Goal: Task Accomplishment & Management: Manage account settings

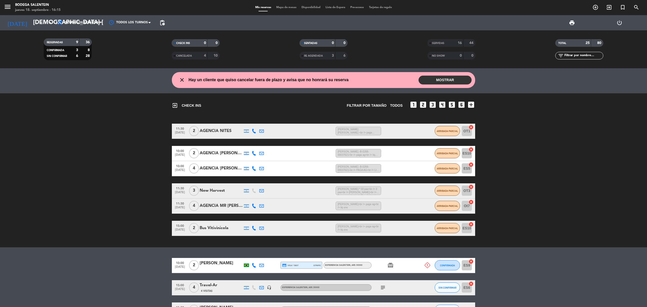
click at [447, 80] on button "MOSTRAR" at bounding box center [445, 80] width 53 height 9
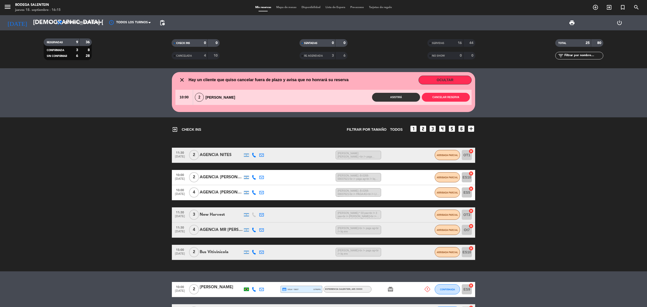
click at [441, 78] on button "OCULTAR" at bounding box center [445, 80] width 53 height 9
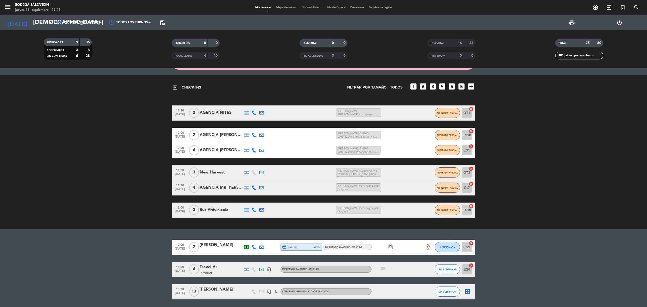
scroll to position [36, 0]
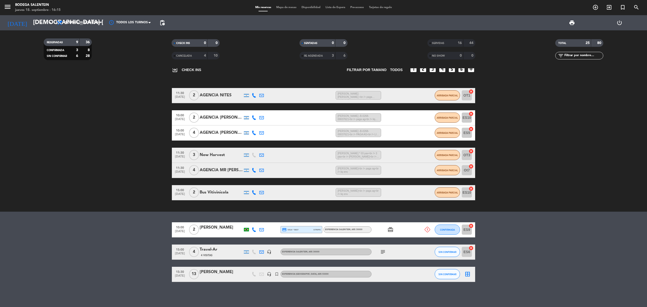
click at [390, 230] on icon "card_giftcard" at bounding box center [390, 229] width 6 height 6
click at [400, 275] on div at bounding box center [394, 274] width 45 height 15
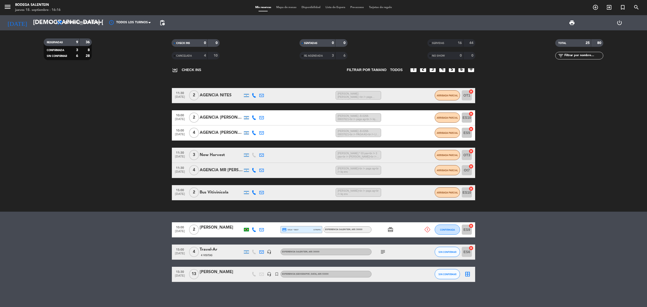
click at [385, 251] on icon "subject" at bounding box center [383, 252] width 6 height 6
click at [210, 251] on div "Travel-Ar" at bounding box center [221, 249] width 43 height 7
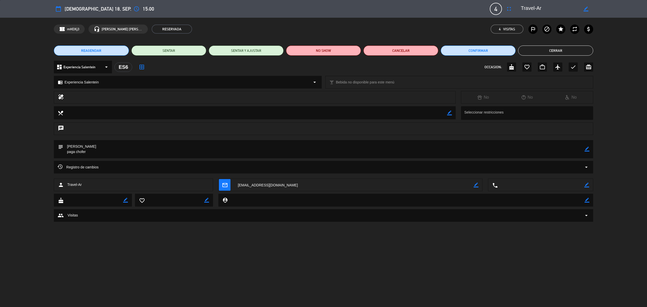
drag, startPoint x: 97, startPoint y: 145, endPoint x: 67, endPoint y: 145, distance: 29.6
click at [67, 145] on textarea at bounding box center [323, 149] width 521 height 18
click at [572, 47] on button "Cerrar" at bounding box center [555, 50] width 75 height 10
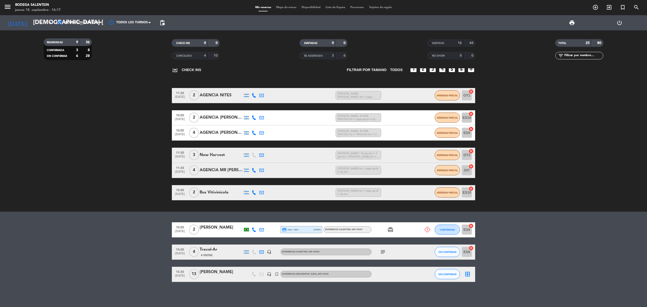
click at [269, 250] on icon "headset_mic" at bounding box center [269, 251] width 5 height 5
click at [33, 24] on input "[DEMOGRAPHIC_DATA] [DATE]" at bounding box center [68, 23] width 75 height 12
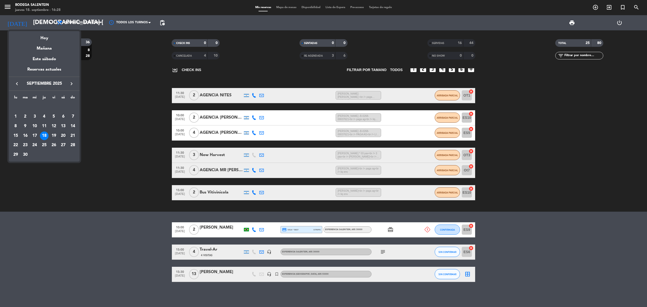
click at [66, 135] on div "20" at bounding box center [63, 135] width 9 height 9
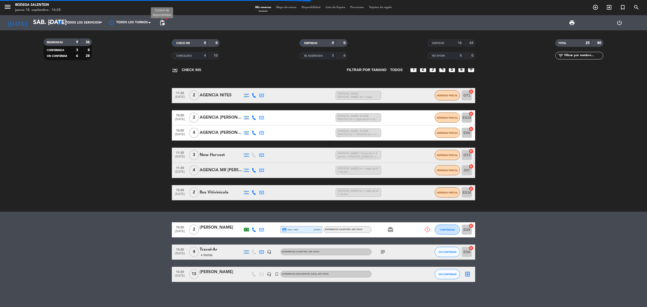
scroll to position [0, 0]
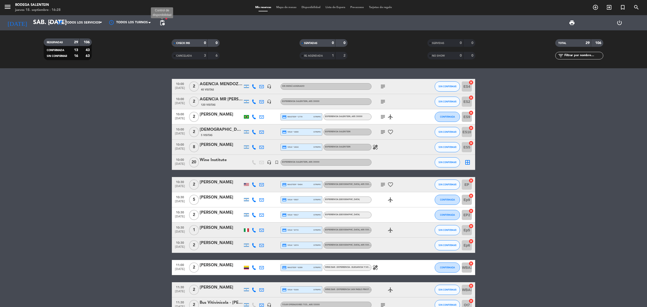
click at [163, 25] on span "pending_actions" at bounding box center [162, 23] width 6 height 6
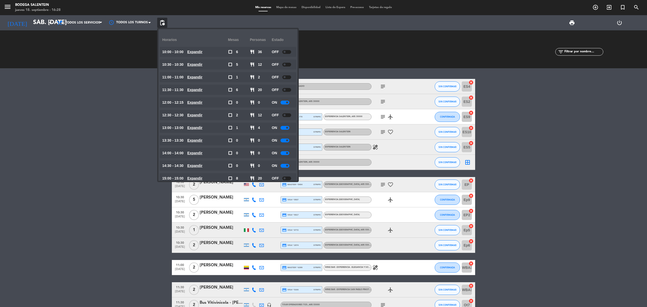
scroll to position [21, 0]
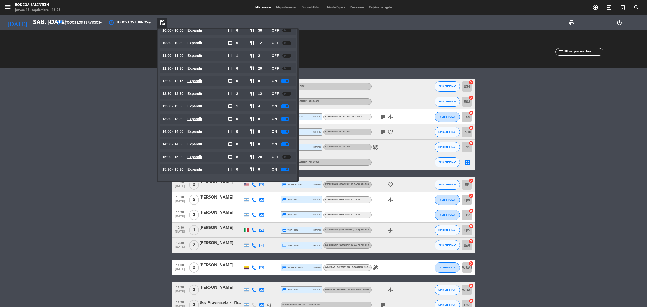
click at [161, 18] on span "pending_actions" at bounding box center [162, 23] width 10 height 10
click at [31, 21] on input "sáb. [DATE]" at bounding box center [68, 23] width 75 height 12
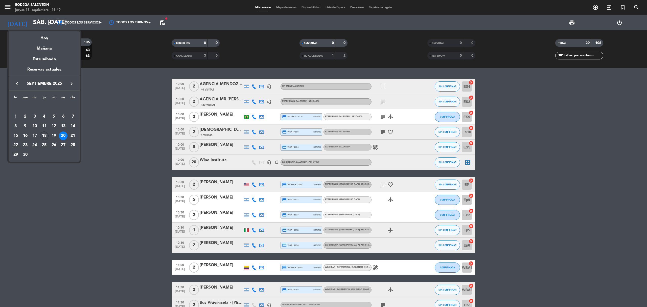
click at [42, 131] on div "18" at bounding box center [44, 135] width 9 height 9
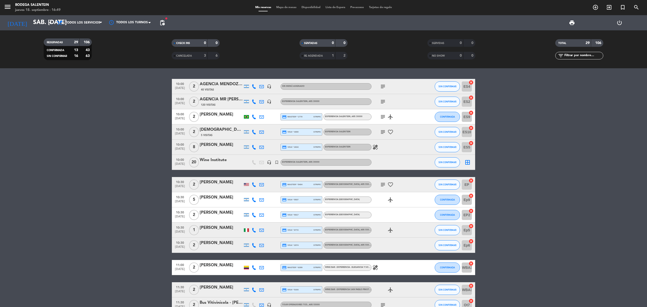
type input "[DEMOGRAPHIC_DATA] [DATE]"
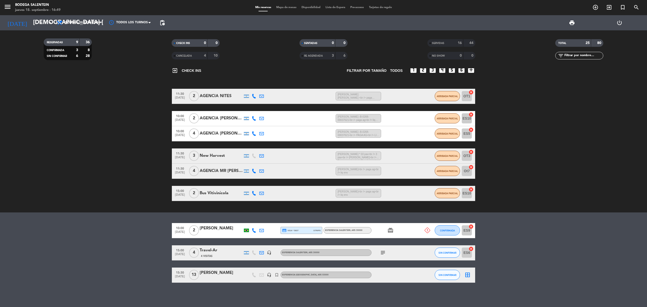
scroll to position [36, 0]
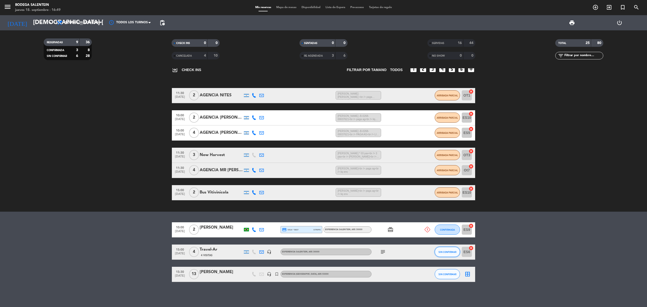
click at [446, 255] on button "SIN CONFIRMAR" at bounding box center [447, 252] width 25 height 10
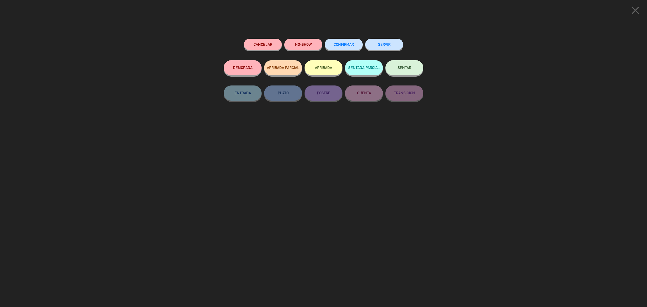
click at [378, 44] on button "SERVIR" at bounding box center [384, 44] width 38 height 11
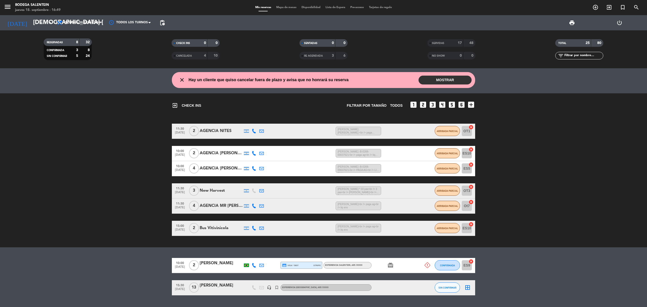
scroll to position [13, 0]
